Goal: Task Accomplishment & Management: Complete application form

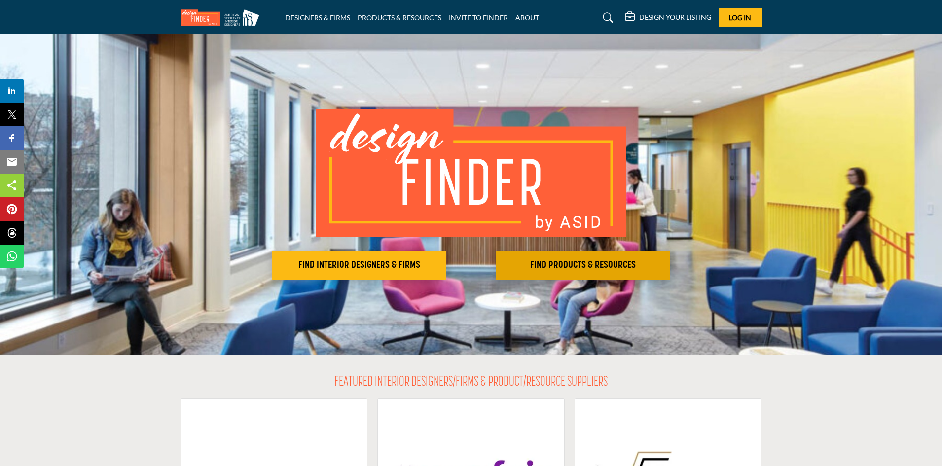
click at [565, 262] on h2 "FIND PRODUCTS & RESOURCES" at bounding box center [583, 266] width 169 height 12
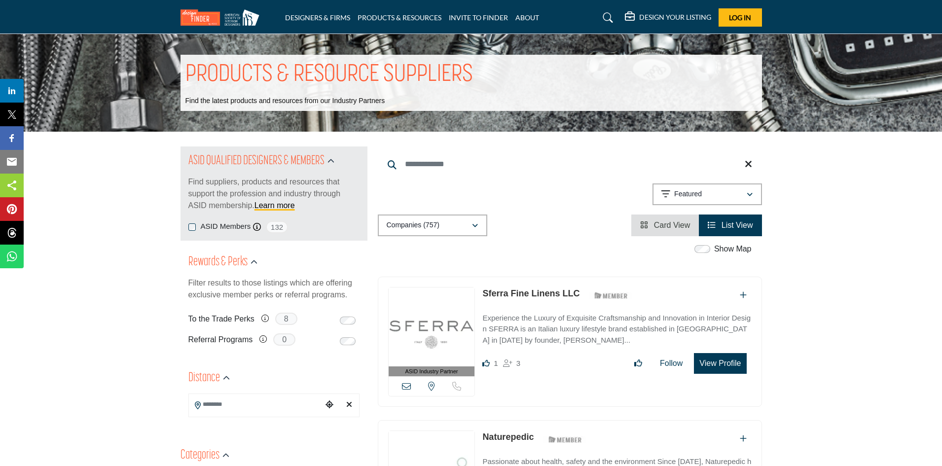
click at [672, 14] on h5 "DESIGN YOUR LISTING" at bounding box center [675, 17] width 72 height 9
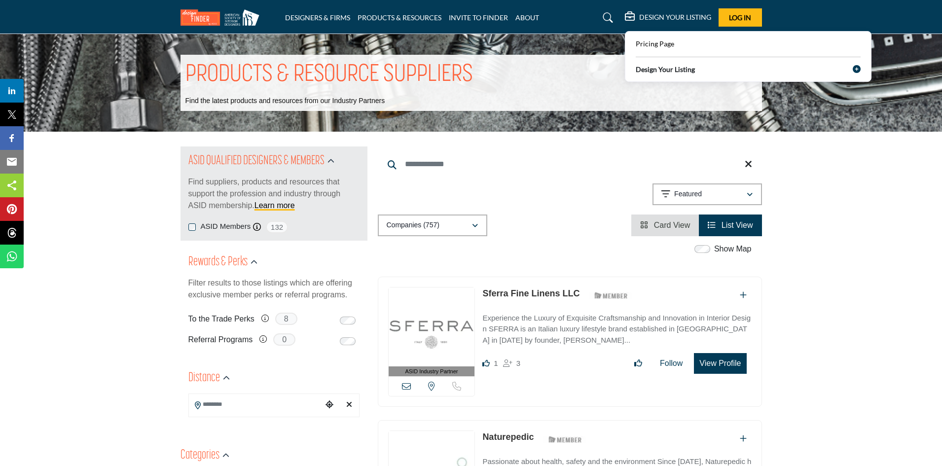
click at [836, 65] on div "Design Your Listing" at bounding box center [748, 71] width 225 height 14
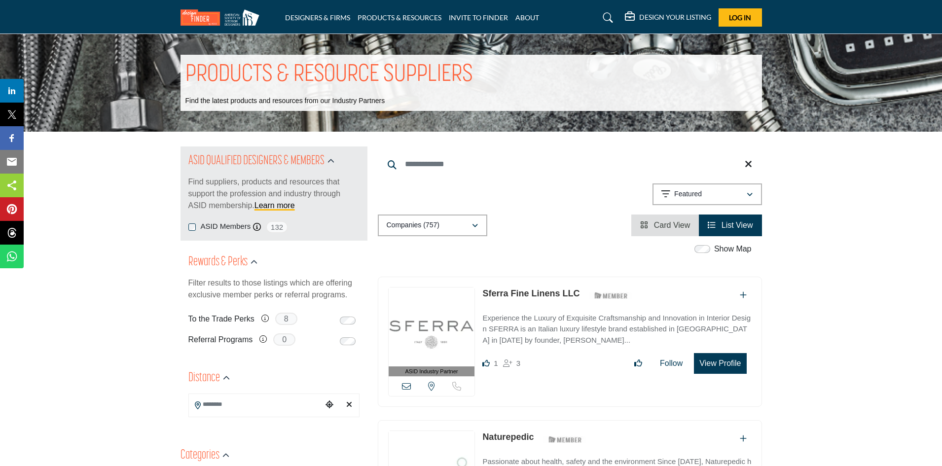
click at [661, 13] on h5 "DESIGN YOUR LISTING" at bounding box center [675, 17] width 72 height 9
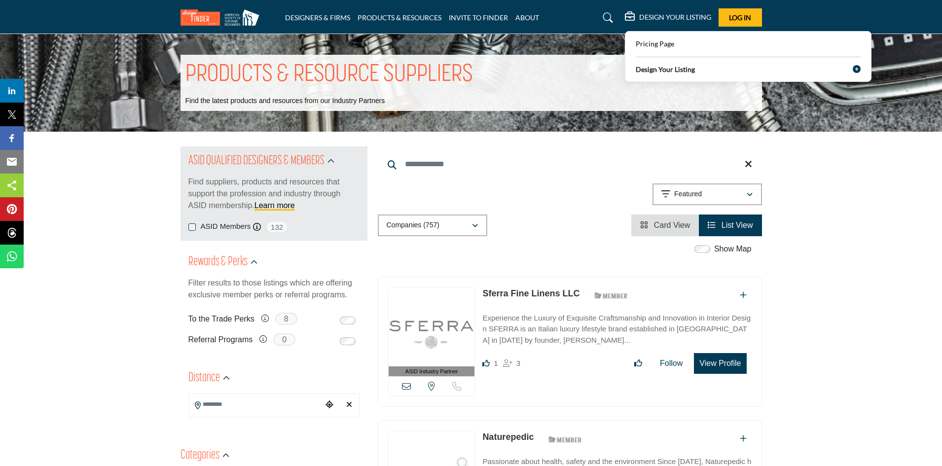
click at [851, 69] on div "Design Your Listing" at bounding box center [748, 71] width 225 height 14
